Goal: Task Accomplishment & Management: Manage account settings

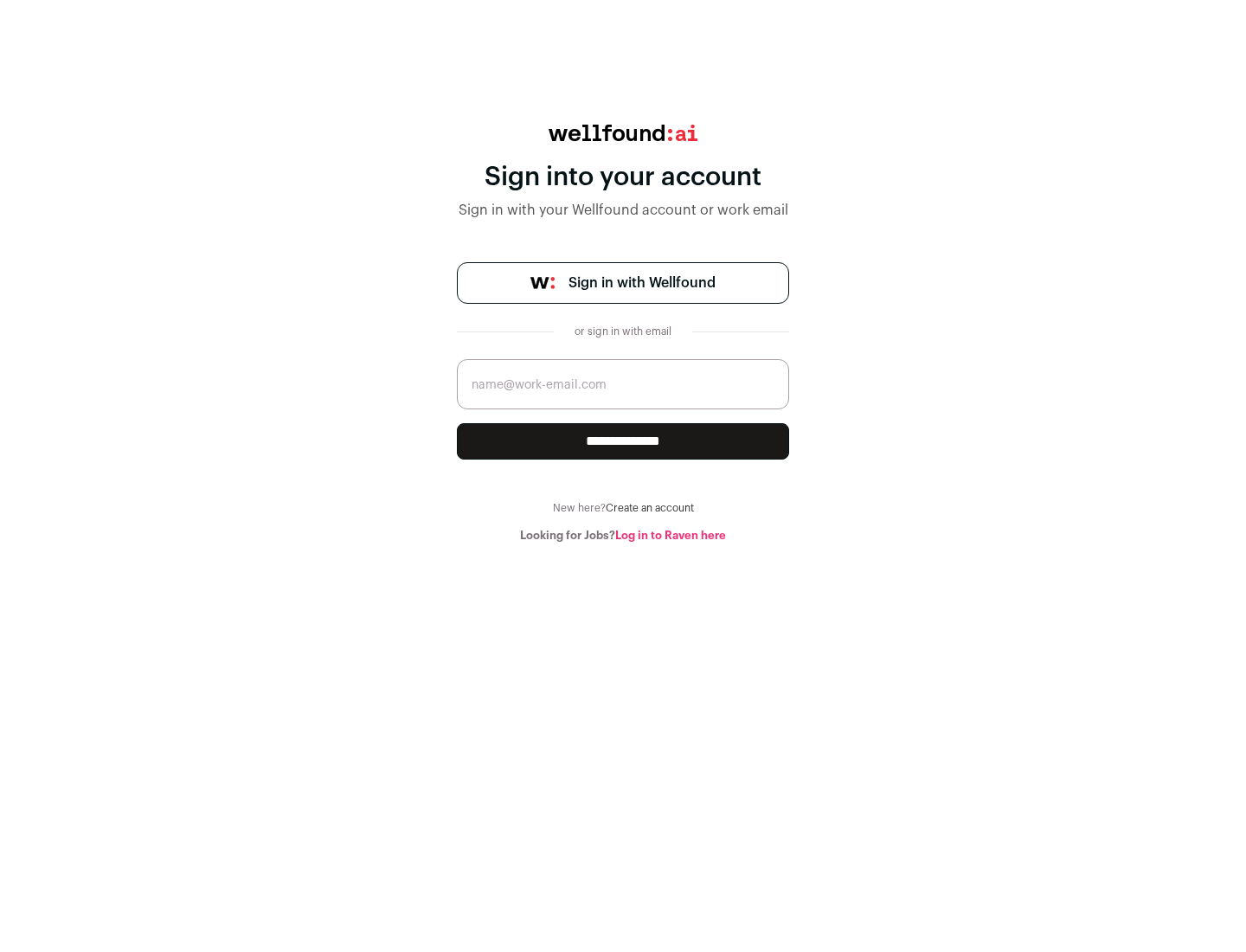
click at [641, 283] on span "Sign in with Wellfound" at bounding box center [642, 283] width 147 height 21
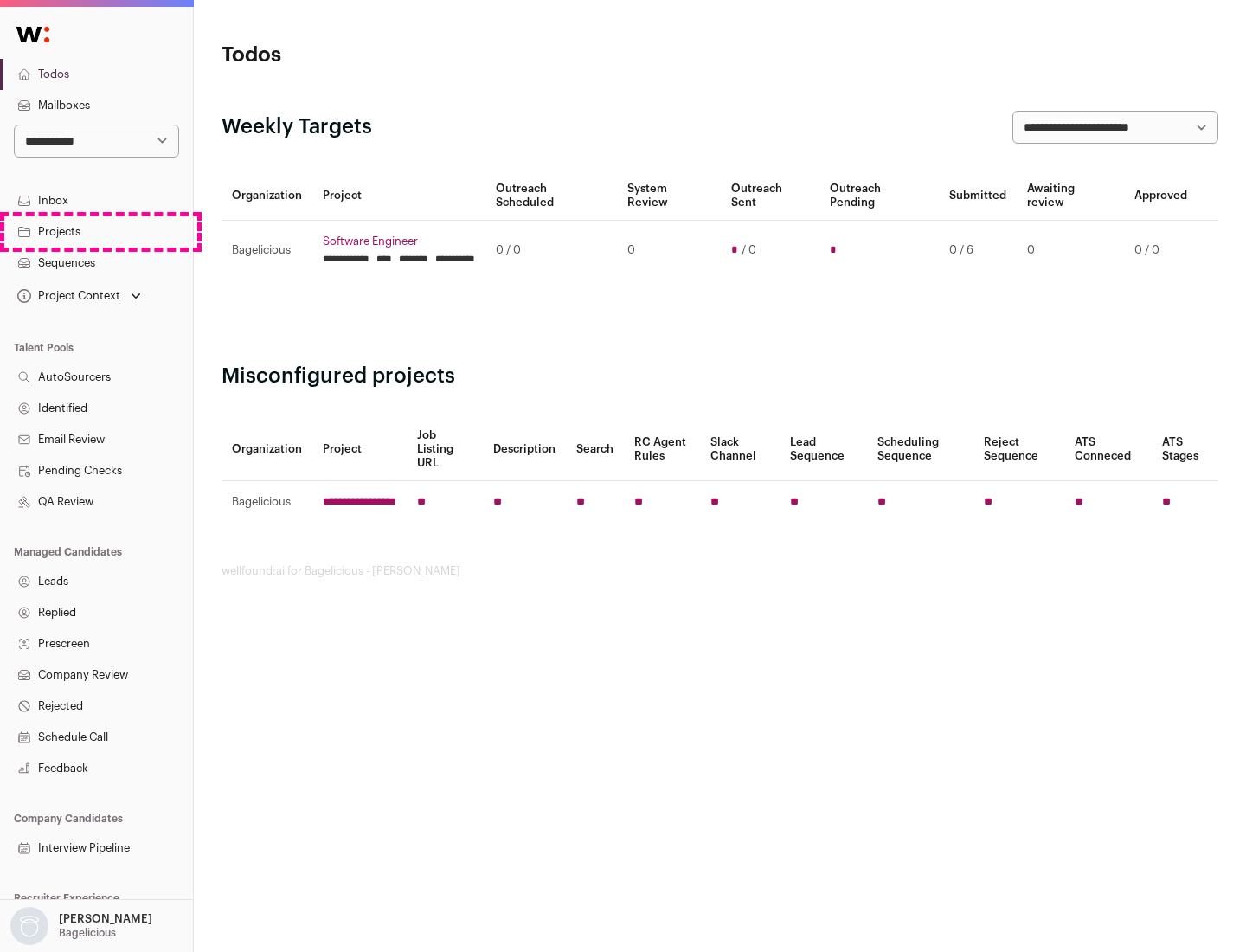
click at [96, 231] on link "Projects" at bounding box center [96, 231] width 193 height 31
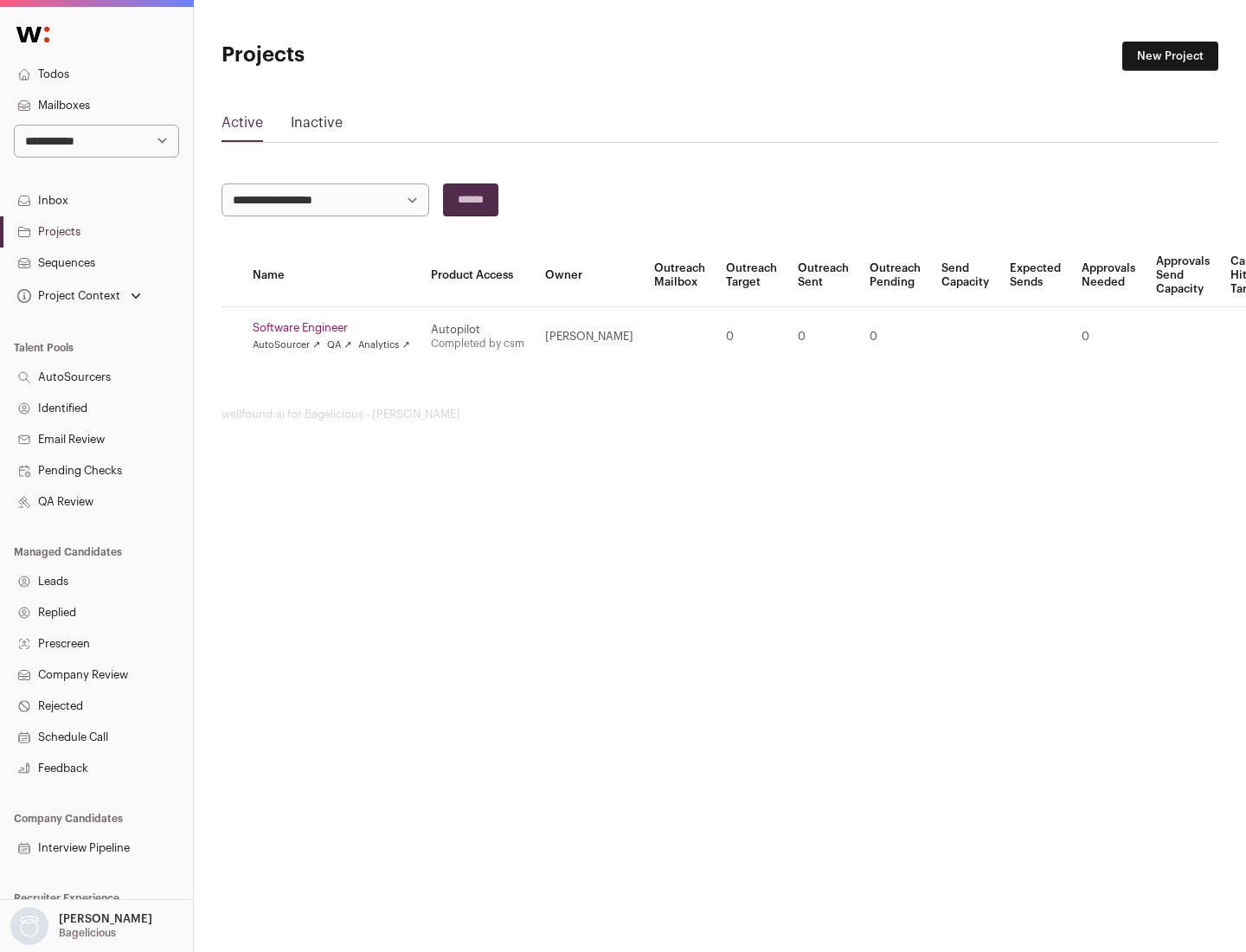
click at [337, 328] on link "Software Engineer" at bounding box center [332, 328] width 158 height 14
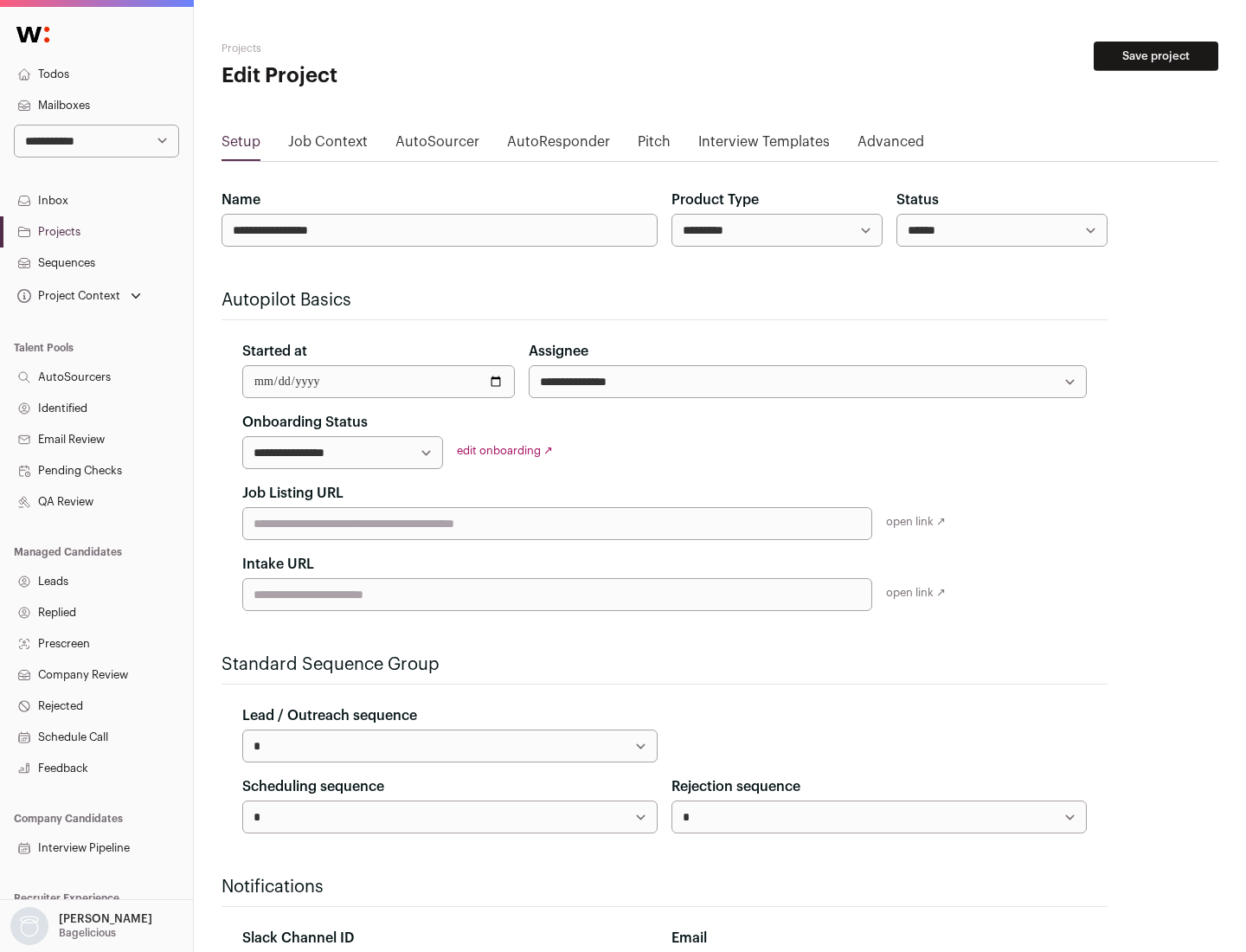
click at [1156, 56] on button "Save project" at bounding box center [1156, 56] width 124 height 29
